Goal: Find specific page/section: Find specific page/section

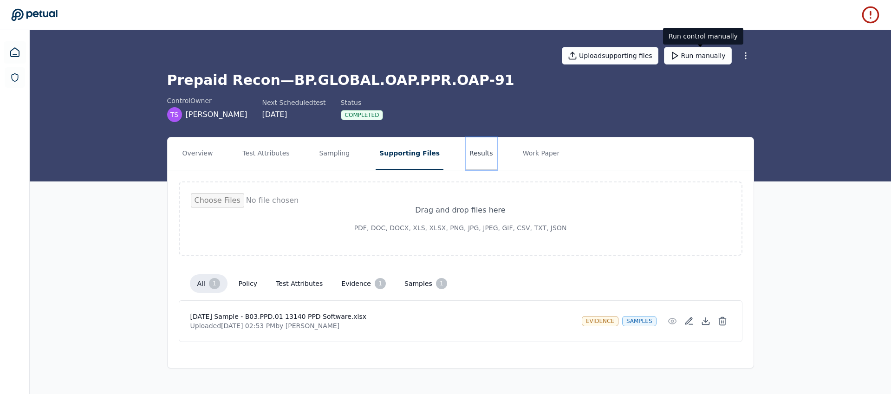
click at [467, 152] on button "Results" at bounding box center [481, 153] width 31 height 32
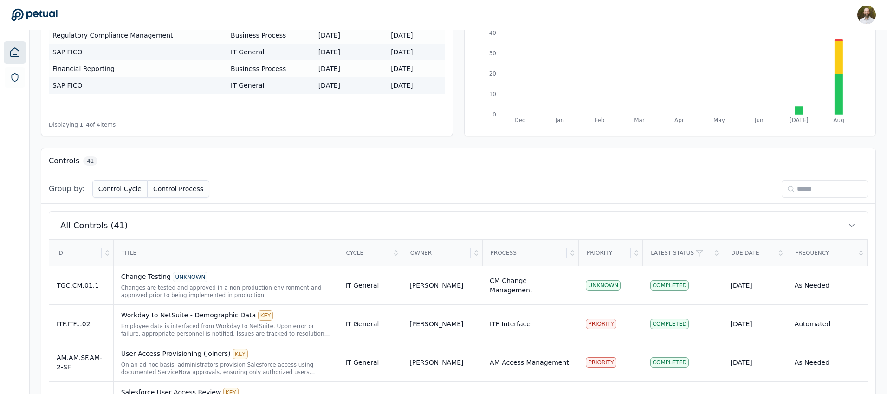
scroll to position [70, 0]
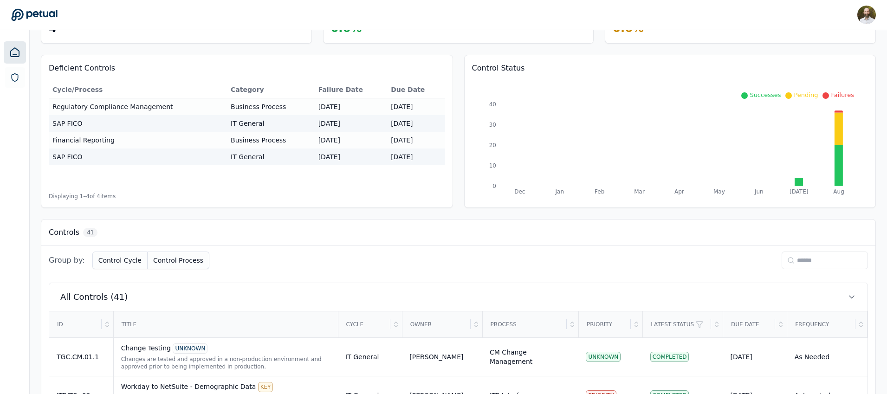
click at [813, 262] on input at bounding box center [825, 261] width 86 height 18
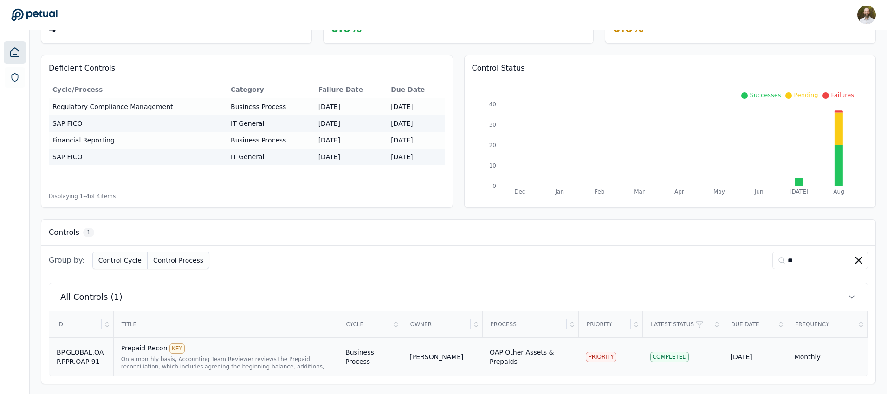
type input "**"
click at [341, 352] on td "Business Process" at bounding box center [370, 356] width 64 height 39
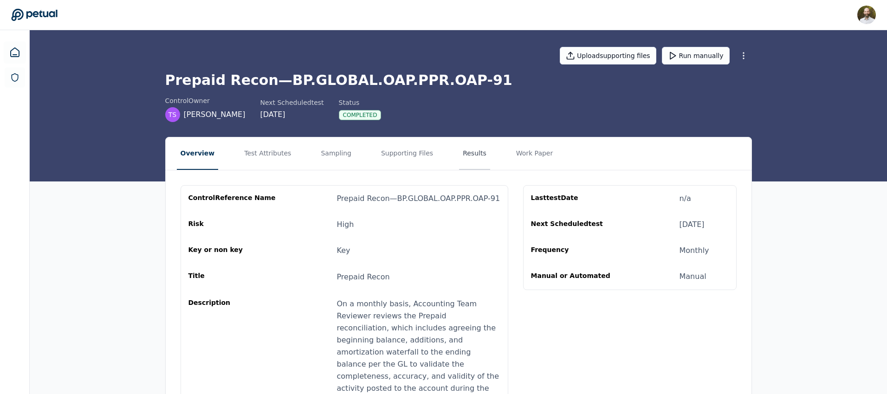
click at [462, 149] on button "Results" at bounding box center [474, 153] width 31 height 32
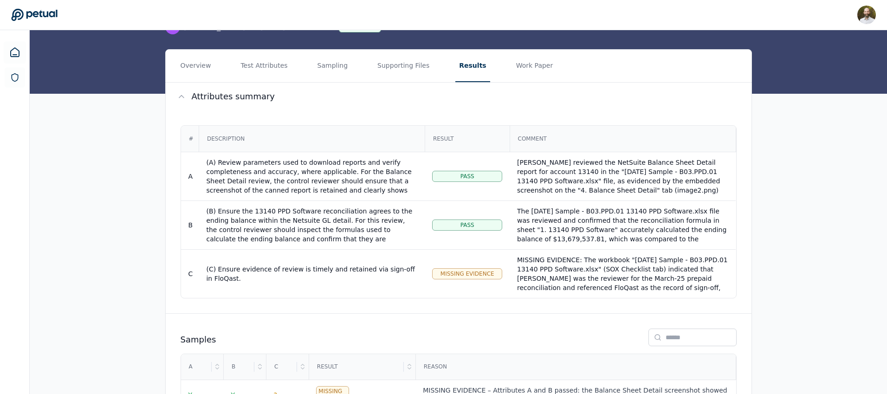
scroll to position [82, 0]
